Goal: Information Seeking & Learning: Learn about a topic

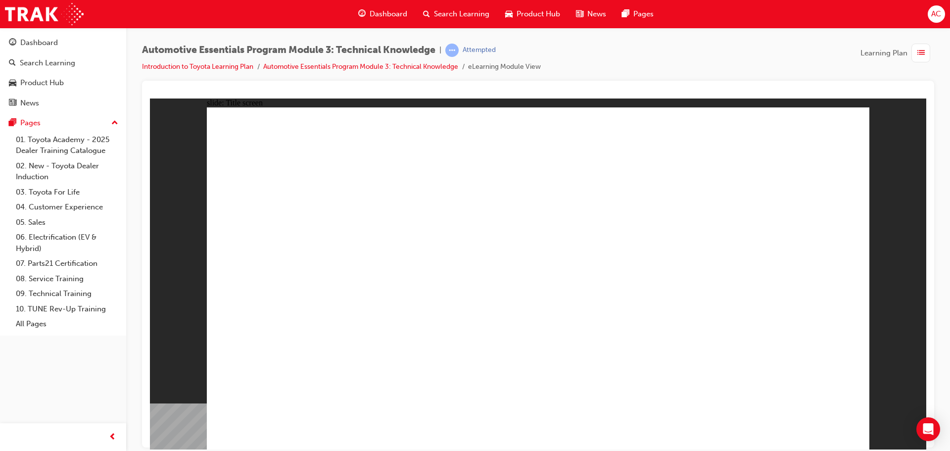
drag, startPoint x: 541, startPoint y: 398, endPoint x: 543, endPoint y: 405, distance: 7.6
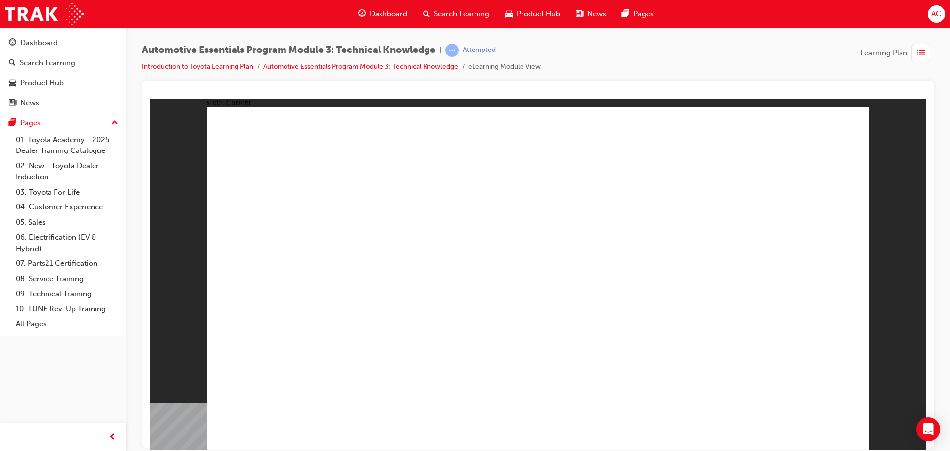
radio input "true"
